Goal: Information Seeking & Learning: Compare options

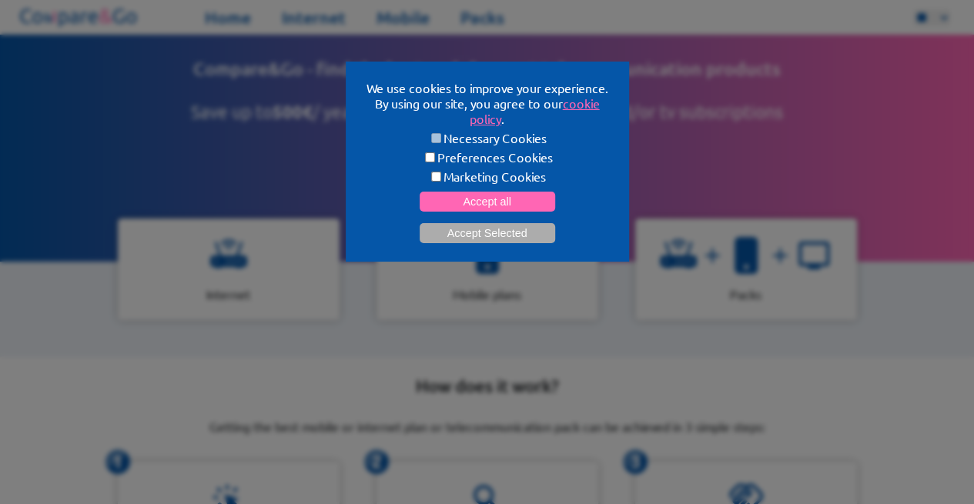
click at [455, 213] on form "Necessary Cookies Preferences Cookies Marketing Cookies Accept all Accept Selec…" at bounding box center [487, 186] width 246 height 113
click at [474, 201] on button "Accept all" at bounding box center [488, 202] width 136 height 20
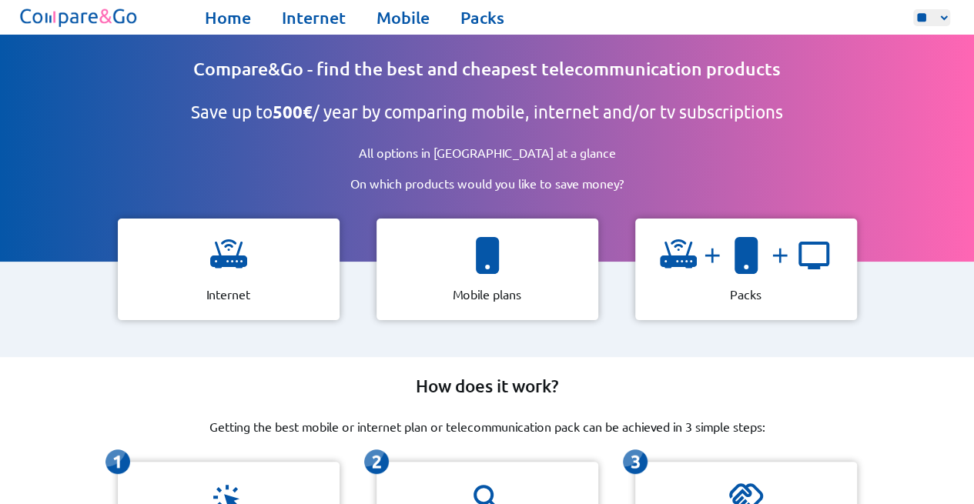
click at [289, 272] on div "Internet" at bounding box center [229, 270] width 222 height 102
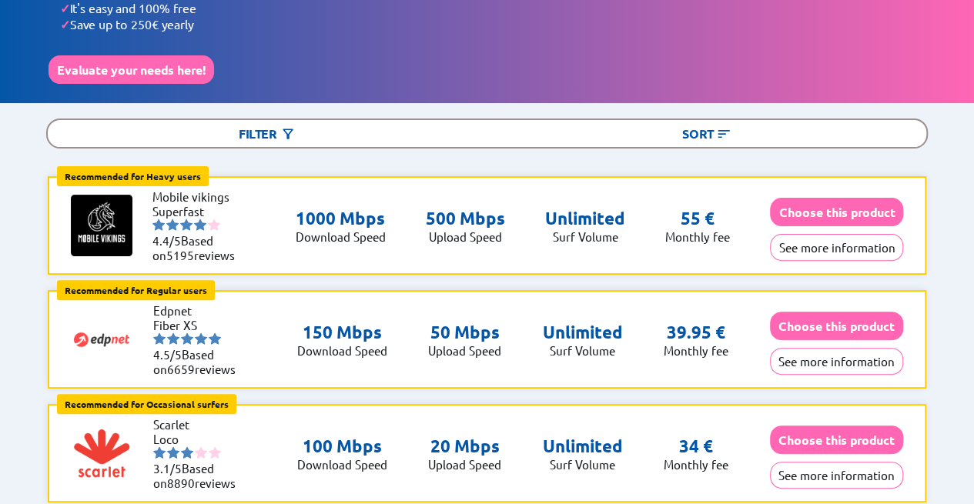
scroll to position [107, 0]
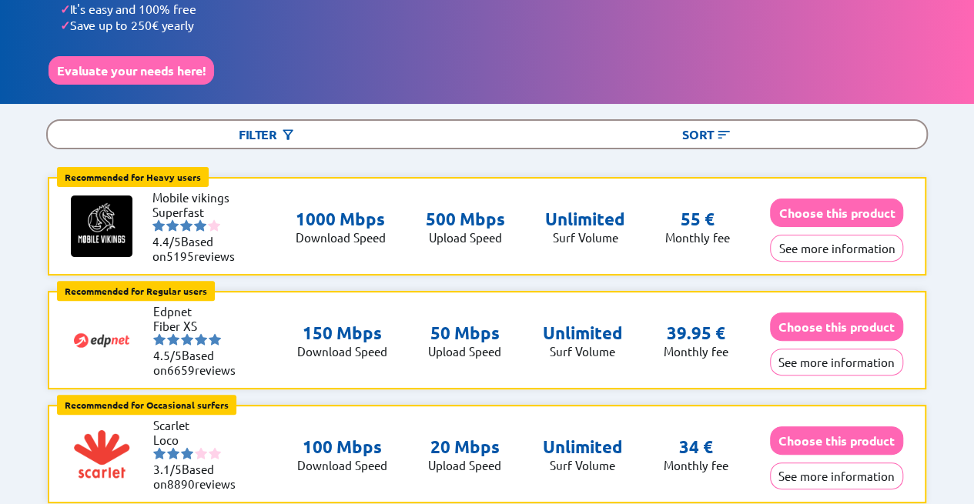
click at [264, 133] on div "Filter" at bounding box center [268, 134] width 440 height 27
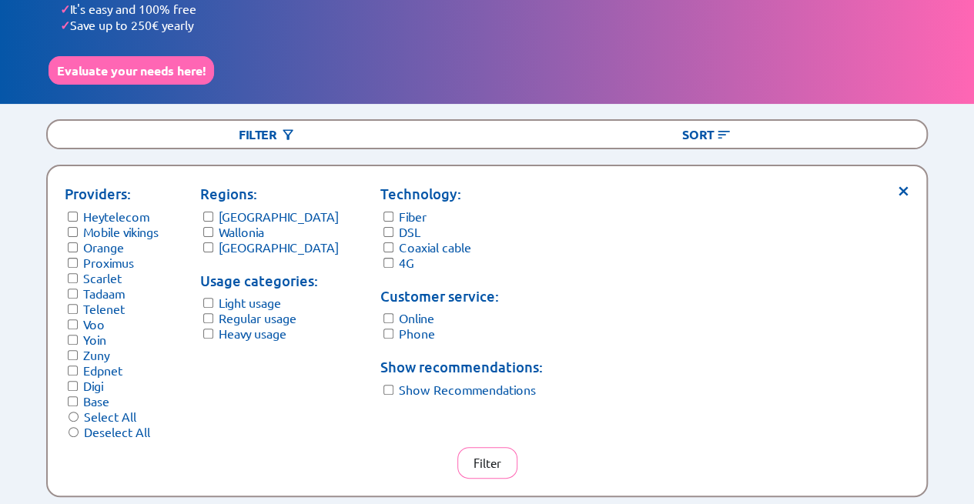
click at [207, 198] on p "Regions:" at bounding box center [269, 194] width 139 height 22
click at [501, 464] on button "Filter" at bounding box center [487, 463] width 60 height 32
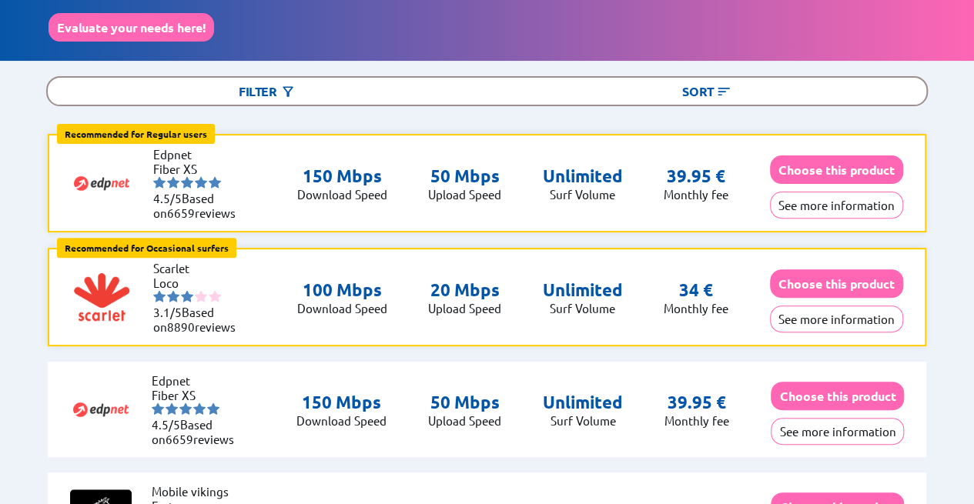
scroll to position [151, 0]
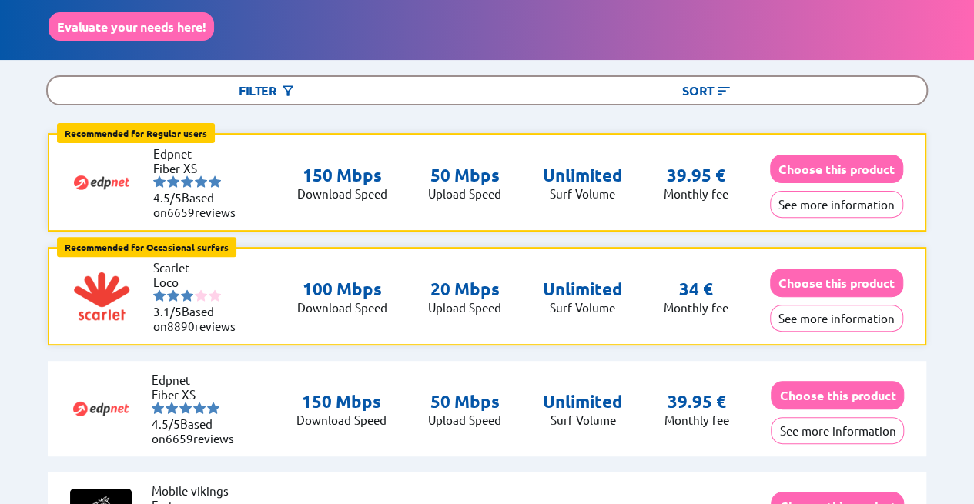
click at [857, 203] on button "See more information" at bounding box center [836, 204] width 133 height 27
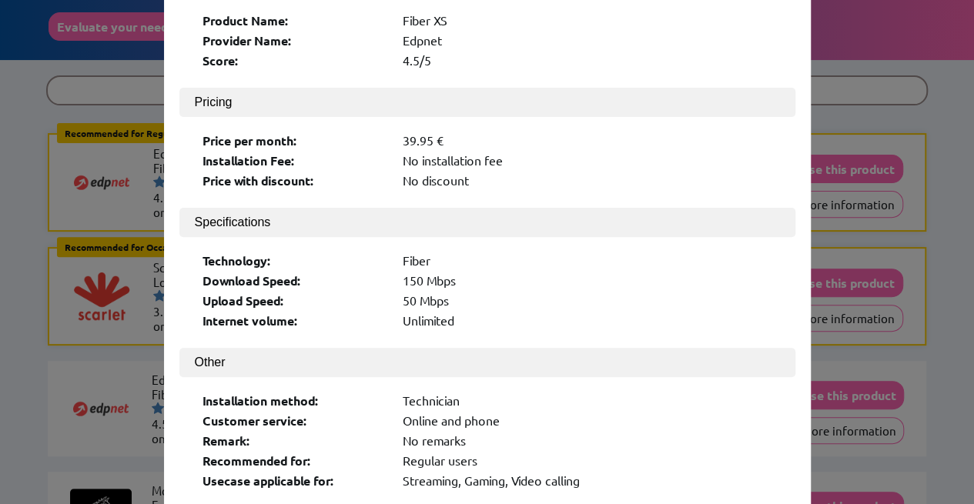
scroll to position [135, 0]
click at [819, 124] on div "× Logo: Product Name: Fiber XS Provider Name: Edpnet Score: 4.5/5 Pricing Price…" at bounding box center [487, 252] width 974 height 504
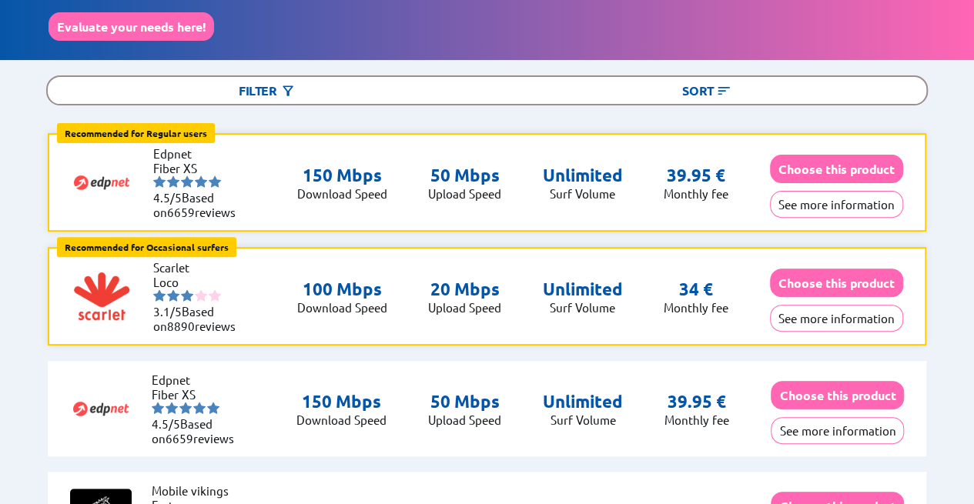
click at [828, 429] on button "See more information" at bounding box center [837, 430] width 133 height 27
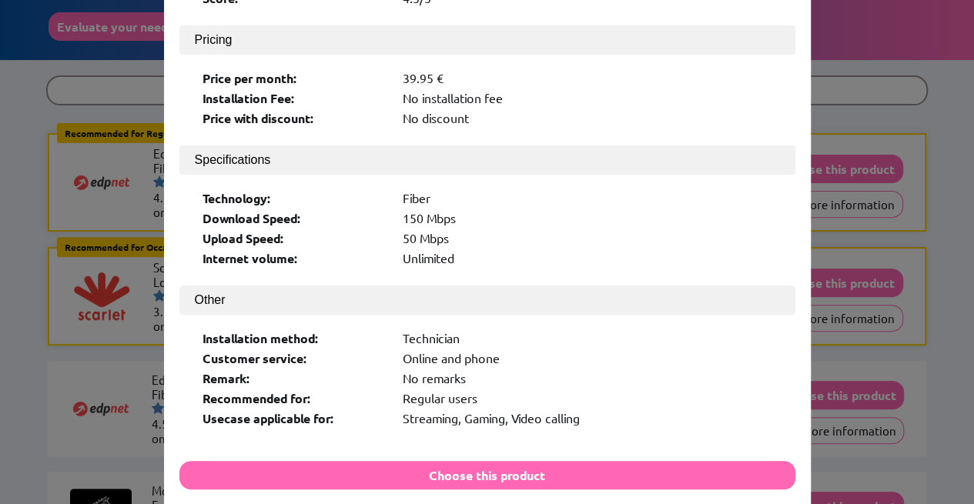
scroll to position [197, 0]
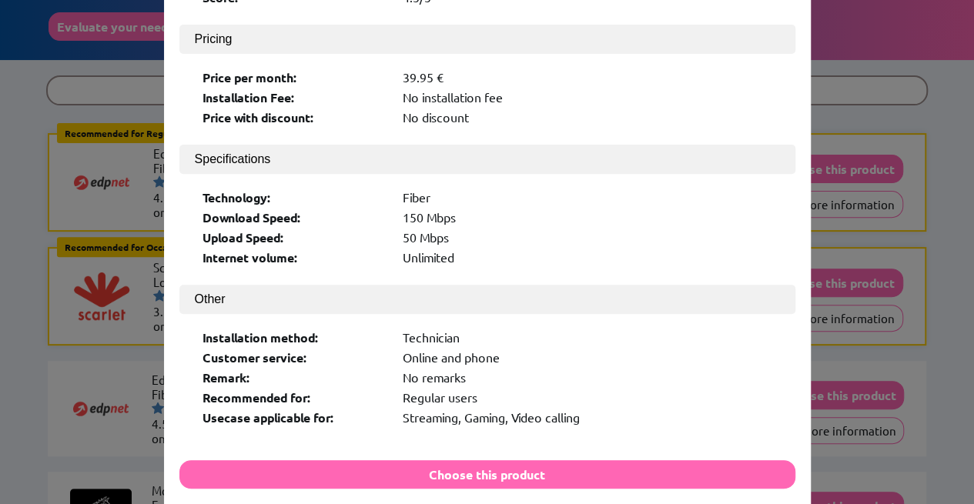
click at [934, 321] on div "× Logo: Product Name: Fiber XS Provider Name: Edpnet Score: 4.5/5 Pricing Price…" at bounding box center [487, 252] width 974 height 504
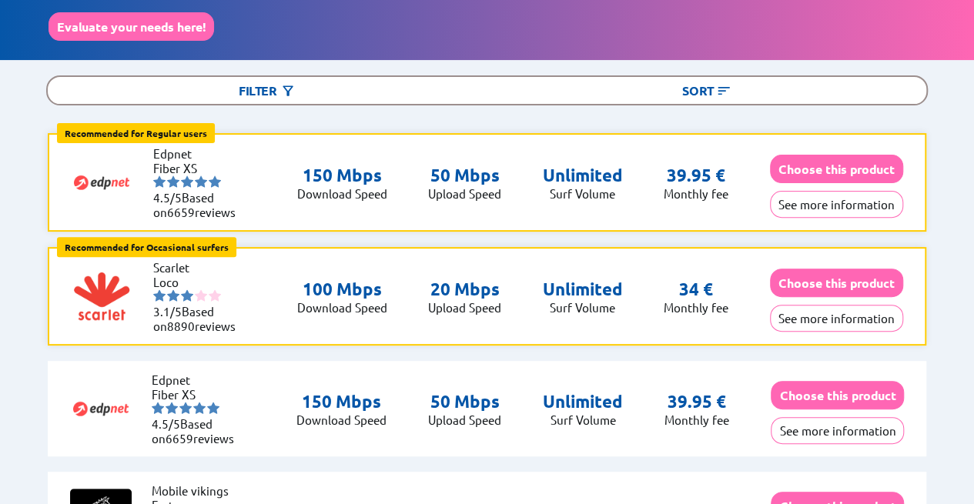
click at [813, 196] on button "See more information" at bounding box center [836, 204] width 133 height 27
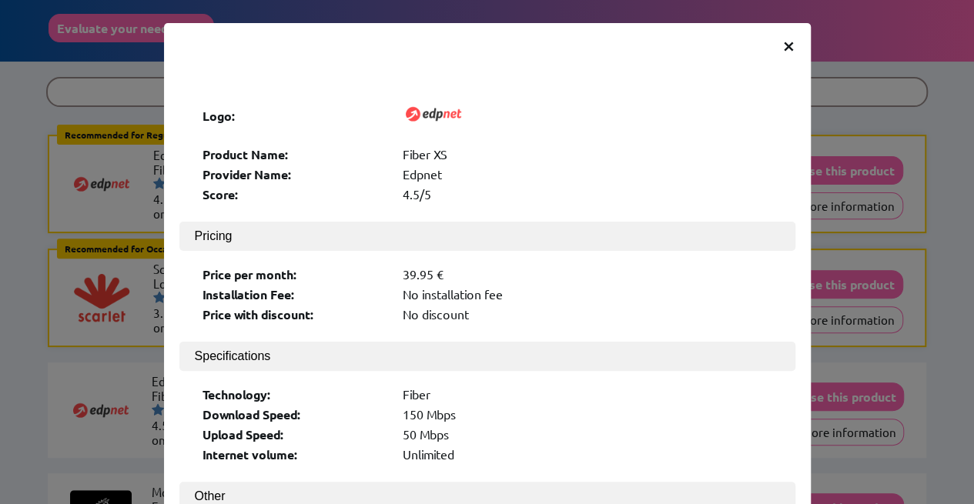
scroll to position [1, 0]
click at [933, 276] on div "× Logo: Product Name: Fiber XS Provider Name: Edpnet Score: 4.5/5 Pricing Price…" at bounding box center [487, 252] width 974 height 504
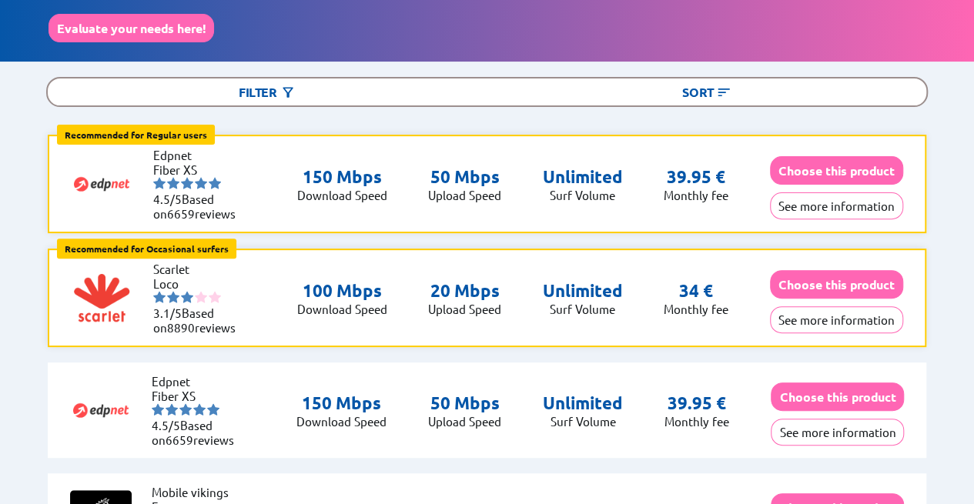
click at [833, 317] on button "See more information" at bounding box center [836, 319] width 133 height 27
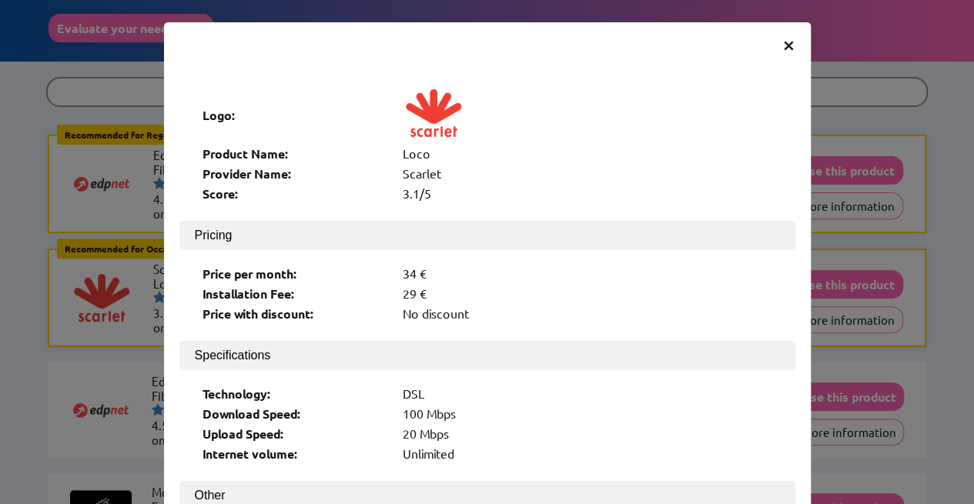
click at [915, 335] on div "× Logo: Product Name: Loco Provider Name: Scarlet Score: 3.1/5 Pricing Price pe…" at bounding box center [487, 252] width 974 height 504
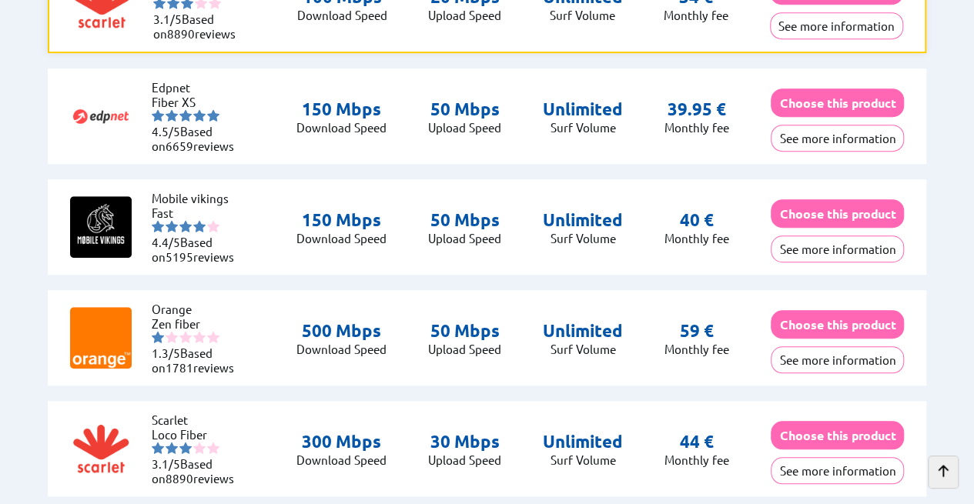
scroll to position [443, 0]
click at [837, 241] on button "See more information" at bounding box center [837, 249] width 133 height 27
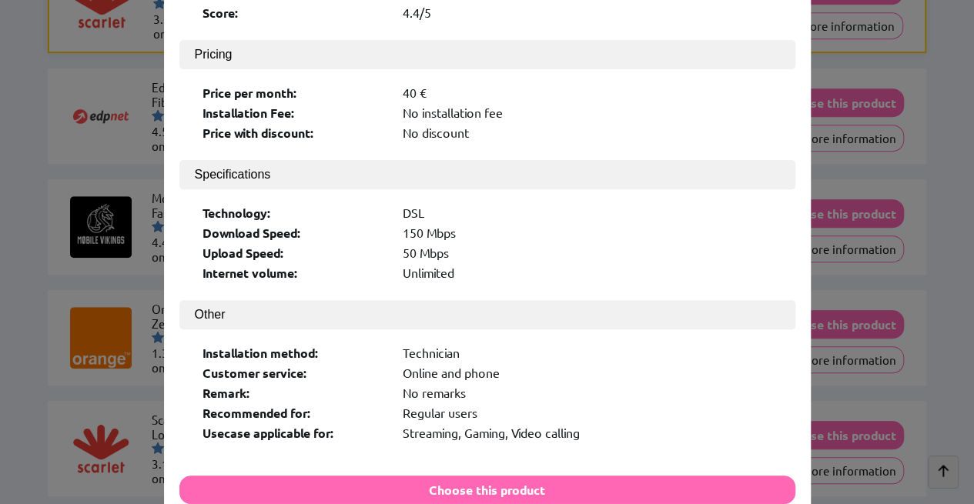
scroll to position [181, 0]
click at [944, 308] on div "× Logo: Product Name: Fast Provider Name: Mobile vikings Score: 4.4/5 Pricing P…" at bounding box center [487, 252] width 974 height 504
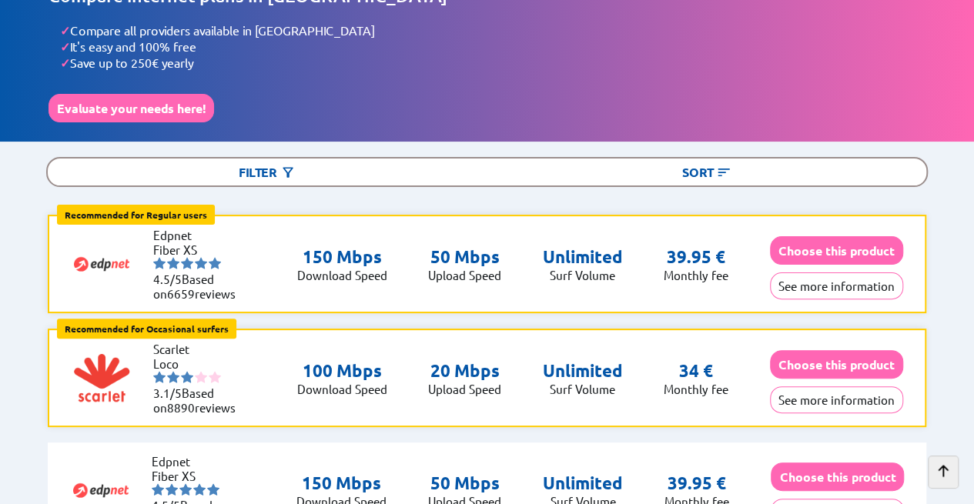
scroll to position [0, 0]
